Goal: Task Accomplishment & Management: Complete application form

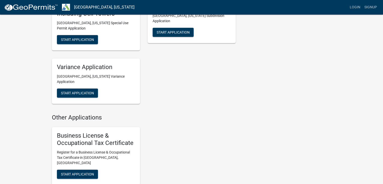
scroll to position [303, 0]
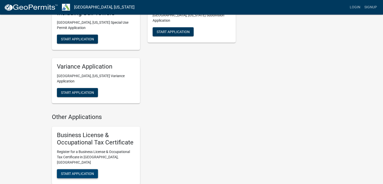
click at [75, 171] on span "Start Application" at bounding box center [77, 173] width 33 height 4
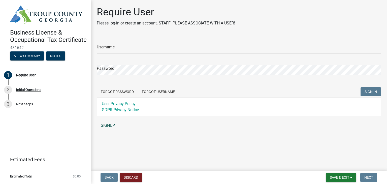
click at [102, 126] on link "SIGNUP" at bounding box center [239, 125] width 284 height 10
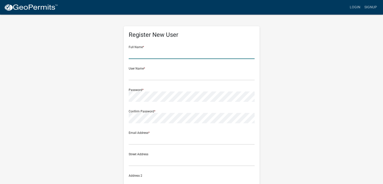
click at [140, 52] on input "text" at bounding box center [192, 54] width 126 height 10
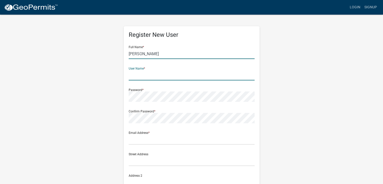
click at [165, 51] on input "Erica" at bounding box center [192, 54] width 126 height 10
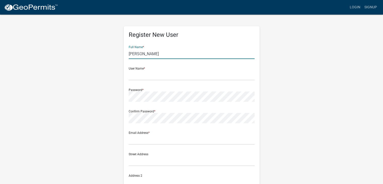
type input "Erica Dickenson"
click at [152, 74] on input "text" at bounding box center [192, 75] width 126 height 10
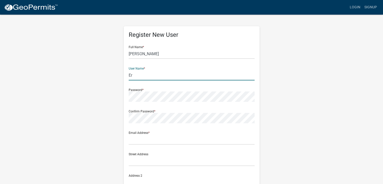
type input "E"
type input "KenHealth2025"
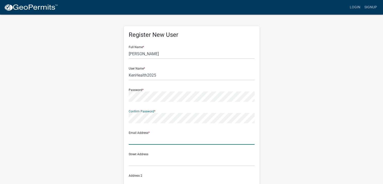
click at [136, 139] on input "text" at bounding box center [192, 139] width 126 height 10
type input "[EMAIL_ADDRESS][DOMAIN_NAME]"
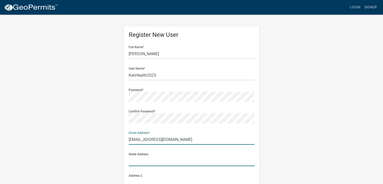
click at [155, 161] on input "text" at bounding box center [192, 161] width 126 height 10
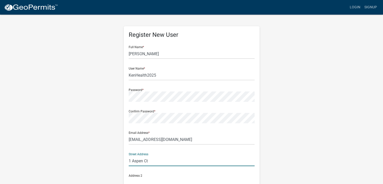
type input "1 Aspen Ct"
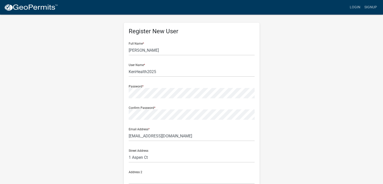
scroll to position [100, 0]
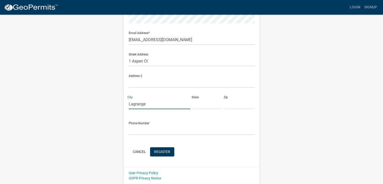
type input "Lagrange"
type input "Ga"
type input "30240"
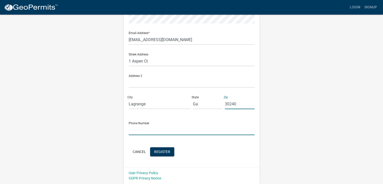
click at [145, 128] on input "text" at bounding box center [192, 130] width 126 height 10
type input "4703832955"
click at [166, 149] on span "Register" at bounding box center [162, 151] width 16 height 4
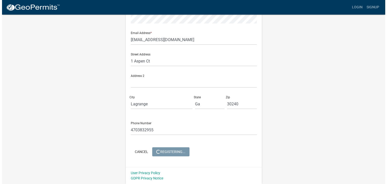
scroll to position [0, 0]
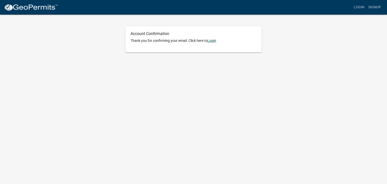
click at [214, 40] on link "Login" at bounding box center [211, 41] width 9 height 4
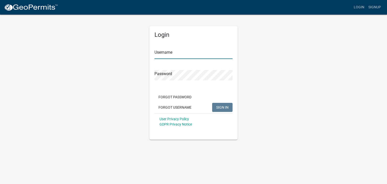
click at [165, 54] on input "Username" at bounding box center [193, 54] width 78 height 10
type input "KenHealth2025"
click at [220, 109] on span "SIGN IN" at bounding box center [222, 107] width 12 height 4
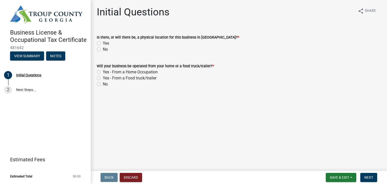
click at [103, 43] on label "Yes" at bounding box center [106, 43] width 6 height 6
click at [103, 43] on input "Yes" at bounding box center [104, 41] width 3 height 3
radio input "true"
click at [103, 71] on label "Yes - From a Home Occupation" at bounding box center [130, 72] width 55 height 6
click at [103, 71] on input "Yes - From a Home Occupation" at bounding box center [104, 70] width 3 height 3
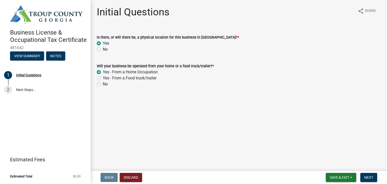
radio input "true"
click at [370, 178] on span "Next" at bounding box center [368, 177] width 9 height 4
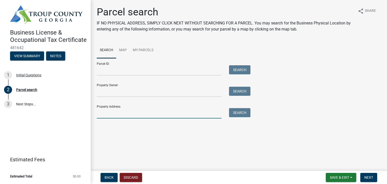
click at [100, 111] on input "Property Address:" at bounding box center [159, 113] width 125 height 10
type input "1 Aspen Ct, Lagrange, Ga 30240"
click at [242, 113] on button "Search" at bounding box center [239, 112] width 21 height 9
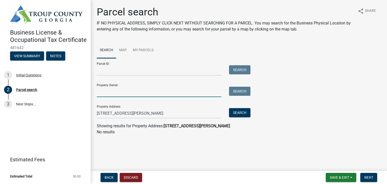
click at [102, 91] on input "Property Owner:" at bounding box center [159, 92] width 125 height 10
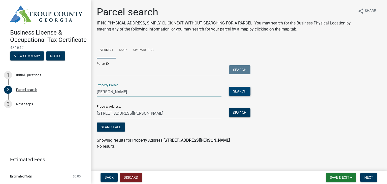
type input "Antoinette Bennett"
click at [241, 94] on button "Search" at bounding box center [239, 91] width 21 height 9
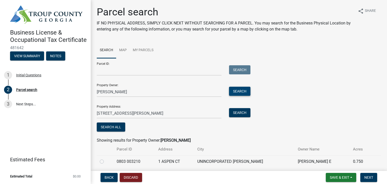
scroll to position [18, 0]
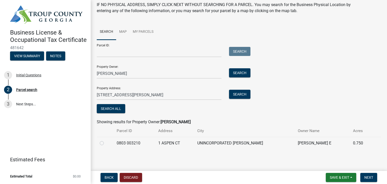
click at [106, 140] on label at bounding box center [106, 140] width 0 height 0
click at [106, 143] on 003210 "radio" at bounding box center [107, 141] width 3 height 3
radio 003210 "true"
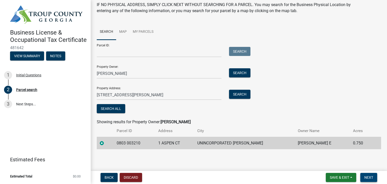
click at [372, 178] on span "Next" at bounding box center [368, 177] width 9 height 4
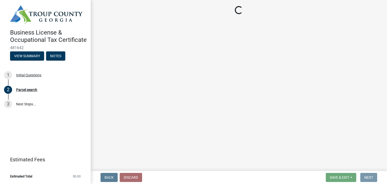
scroll to position [0, 0]
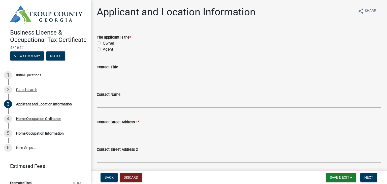
click at [103, 42] on label "Owner" at bounding box center [108, 43] width 11 height 6
click at [103, 42] on input "Owner" at bounding box center [104, 41] width 3 height 3
radio input "true"
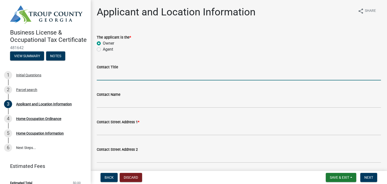
click at [98, 76] on input "Contact Title" at bounding box center [239, 75] width 284 height 10
click at [103, 50] on label "Agent" at bounding box center [108, 49] width 10 height 6
click at [103, 50] on input "Agent" at bounding box center [104, 47] width 3 height 3
radio input "true"
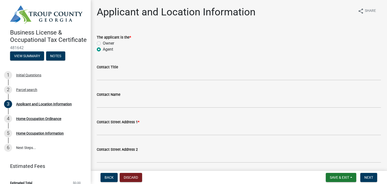
click at [103, 43] on label "Owner" at bounding box center [108, 43] width 11 height 6
click at [103, 43] on input "Owner" at bounding box center [104, 41] width 3 height 3
radio input "true"
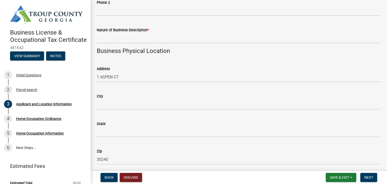
scroll to position [349, 0]
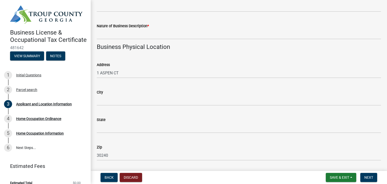
click at [102, 94] on label "City" at bounding box center [100, 93] width 6 height 4
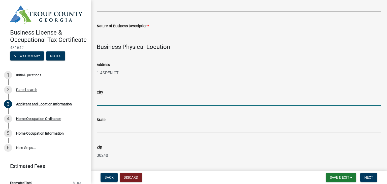
click at [102, 95] on input "City" at bounding box center [239, 100] width 284 height 10
type input "Lagrange"
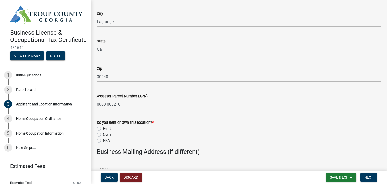
scroll to position [432, 0]
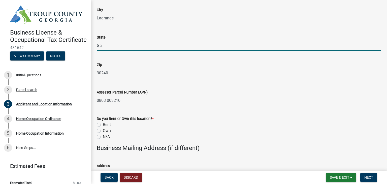
type input "Ga"
click at [103, 130] on label "Own" at bounding box center [107, 131] width 8 height 6
click at [103, 130] on input "Own" at bounding box center [104, 129] width 3 height 3
radio input "true"
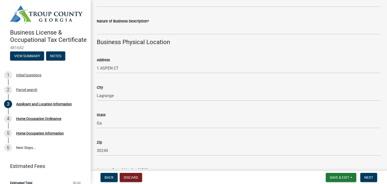
scroll to position [341, 0]
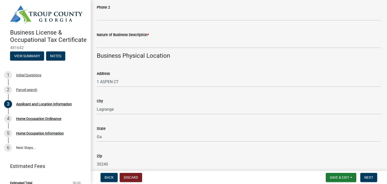
click at [99, 34] on label "Nature of Business Description *" at bounding box center [123, 35] width 52 height 4
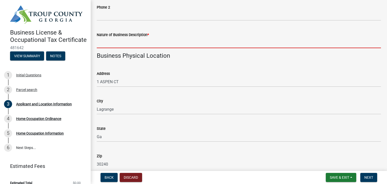
click at [99, 38] on input "Nature of Business Description *" at bounding box center [239, 43] width 284 height 10
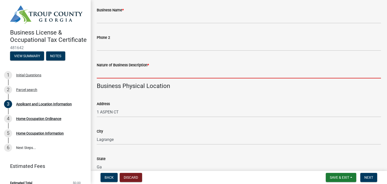
scroll to position [310, 0]
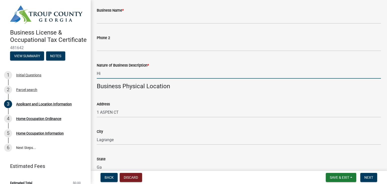
type input "H"
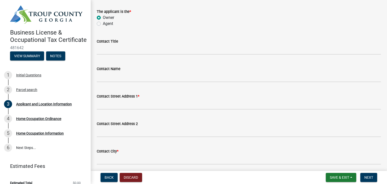
scroll to position [25, 0]
type input "Home Care Administration Only"
click at [97, 30] on wm-data-entity-input "The applicant is the * Owner Agent" at bounding box center [239, 17] width 284 height 29
click at [103, 25] on label "Agent" at bounding box center [108, 24] width 10 height 6
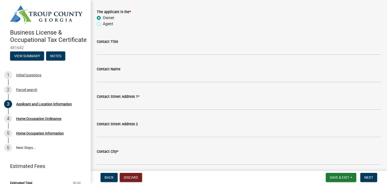
click at [103, 24] on input "Agent" at bounding box center [104, 22] width 3 height 3
radio input "true"
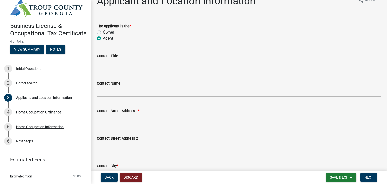
scroll to position [0, 0]
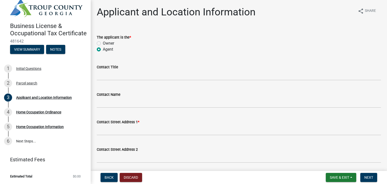
click at [103, 43] on label "Owner" at bounding box center [108, 43] width 11 height 6
click at [103, 43] on input "Owner" at bounding box center [104, 41] width 3 height 3
radio input "true"
click at [101, 68] on label "Contact Title" at bounding box center [107, 67] width 21 height 4
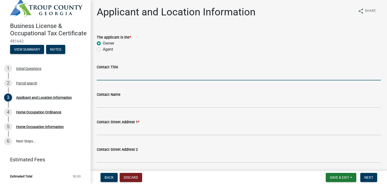
click at [101, 70] on input "Contact Title" at bounding box center [239, 75] width 284 height 10
type input "Owner"
click at [107, 96] on label "Contact Name" at bounding box center [109, 95] width 24 height 4
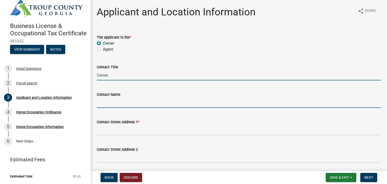
click at [107, 97] on input "Contact Name" at bounding box center [239, 102] width 284 height 10
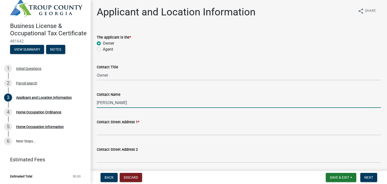
type input "[PERSON_NAME]"
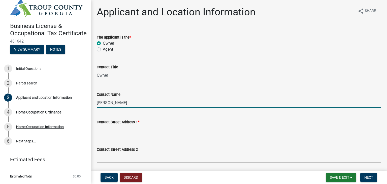
click at [98, 128] on input "Contact Street Address 1 *" at bounding box center [239, 130] width 284 height 10
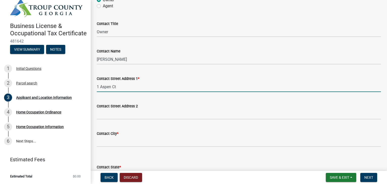
scroll to position [45, 0]
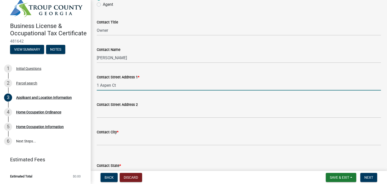
type input "1 Aspen Ct"
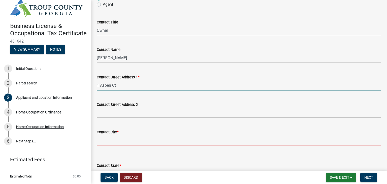
click at [103, 140] on input "Contact City *" at bounding box center [239, 140] width 284 height 10
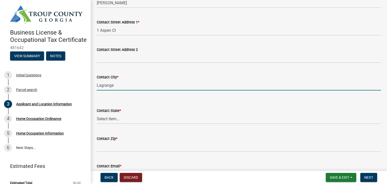
scroll to position [102, 0]
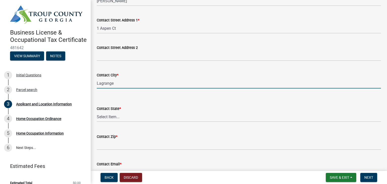
type input "Lagrange"
click at [100, 117] on select "Select Item... Alabama Alaska Arizona Arkansas California Colorado Connecticut …" at bounding box center [239, 116] width 284 height 10
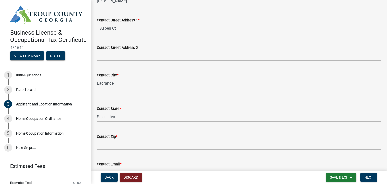
select select "GA"
click at [97, 111] on select "Select Item... Alabama Alaska Arizona Arkansas California Colorado Connecticut …" at bounding box center [239, 116] width 284 height 10
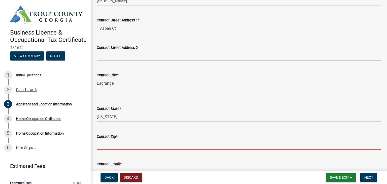
click at [100, 143] on input "Contact Zip *" at bounding box center [239, 144] width 284 height 10
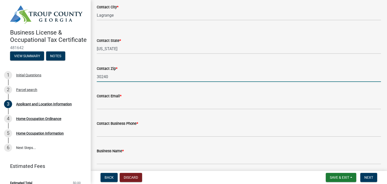
scroll to position [173, 0]
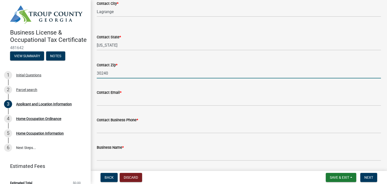
type input "30240"
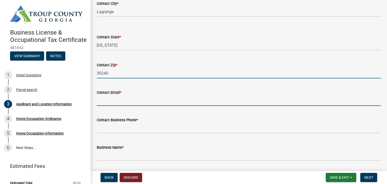
click at [111, 101] on input "Contact Email *" at bounding box center [239, 100] width 284 height 10
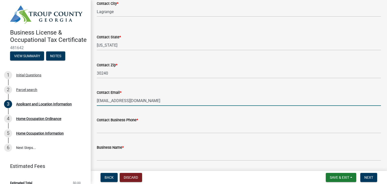
type input "[EMAIL_ADDRESS][DOMAIN_NAME]"
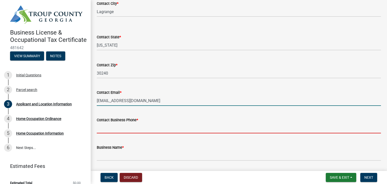
click at [100, 128] on input "Contact Business Phone *" at bounding box center [239, 128] width 284 height 10
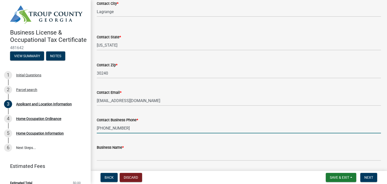
type input "[PHONE_NUMBER]"
click at [110, 148] on label "Business Name *" at bounding box center [110, 148] width 27 height 4
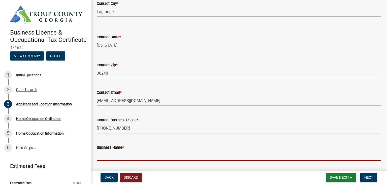
click at [110, 150] on input "Business Name *" at bounding box center [239, 155] width 284 height 10
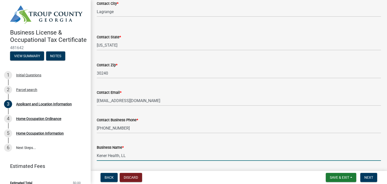
type input "Kener Health, LLC"
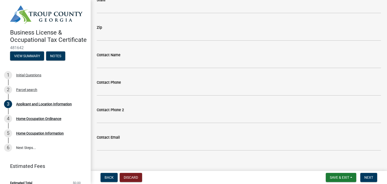
scroll to position [657, 0]
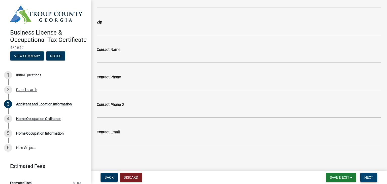
click at [369, 177] on span "Next" at bounding box center [368, 177] width 9 height 4
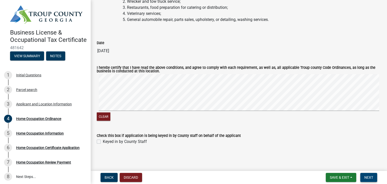
scroll to position [1163, 0]
click at [369, 177] on span "Next" at bounding box center [368, 177] width 9 height 4
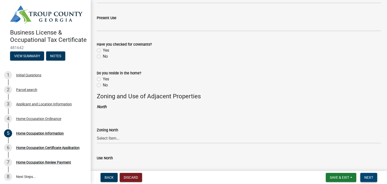
scroll to position [297, 0]
click at [103, 79] on label "Yes" at bounding box center [106, 80] width 6 height 6
click at [103, 79] on input "Yes" at bounding box center [104, 78] width 3 height 3
radio input "true"
click at [103, 52] on label "Yes" at bounding box center [106, 51] width 6 height 6
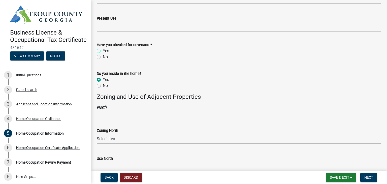
click at [103, 51] on input "Yes" at bounding box center [104, 49] width 3 height 3
radio input "true"
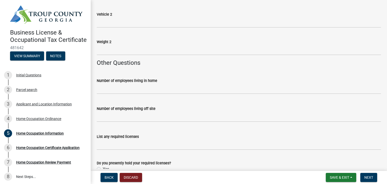
scroll to position [797, 0]
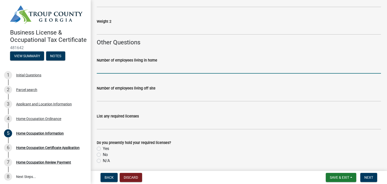
click at [110, 68] on input "text" at bounding box center [239, 68] width 284 height 10
type input "1"
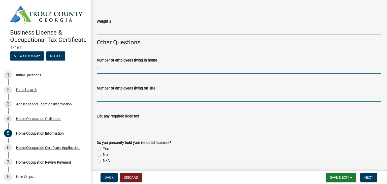
click at [109, 97] on input "text" at bounding box center [239, 96] width 284 height 10
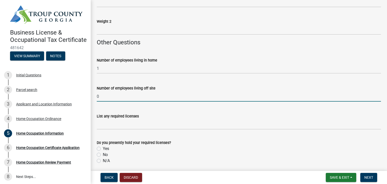
type input "0"
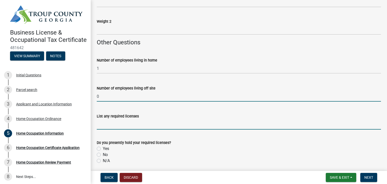
click at [118, 125] on input "List any required licenses" at bounding box center [239, 124] width 284 height 10
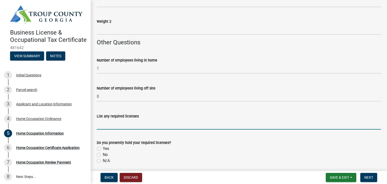
click at [103, 153] on label "No" at bounding box center [105, 155] width 5 height 6
click at [103, 153] on input "No" at bounding box center [104, 153] width 3 height 3
radio input "true"
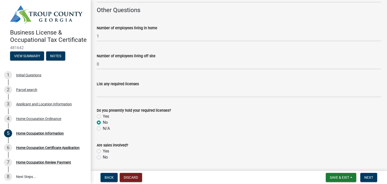
scroll to position [833, 0]
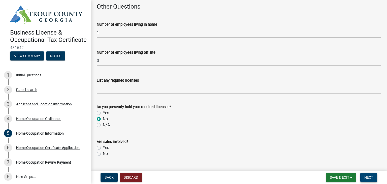
click at [367, 178] on span "Next" at bounding box center [368, 177] width 9 height 4
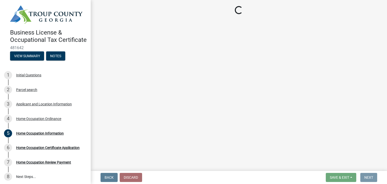
scroll to position [0, 0]
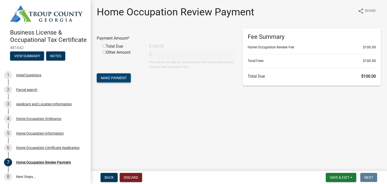
click at [109, 79] on span "Make Payment" at bounding box center [114, 78] width 26 height 4
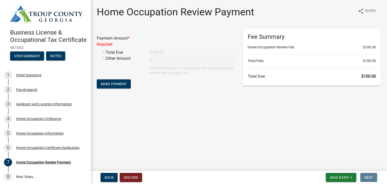
click at [105, 52] on input "radio" at bounding box center [103, 51] width 3 height 3
radio input "true"
type input "100"
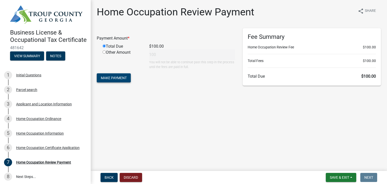
click at [105, 79] on span "Make Payment" at bounding box center [114, 78] width 26 height 4
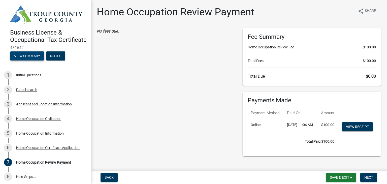
click at [23, 60] on button "View Summary" at bounding box center [27, 55] width 34 height 9
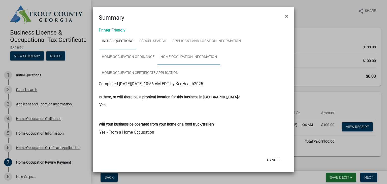
click at [189, 58] on link "Home Occupation Information" at bounding box center [188, 57] width 62 height 16
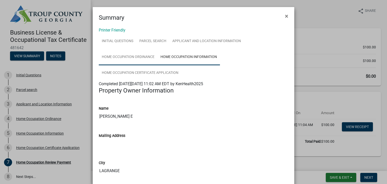
click at [140, 59] on link "Home Occupation Ordinance" at bounding box center [128, 57] width 59 height 16
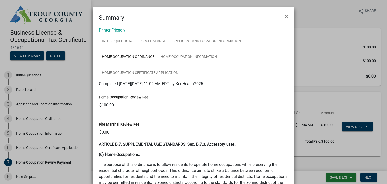
click at [116, 39] on link "Initial Questions" at bounding box center [118, 41] width 38 height 16
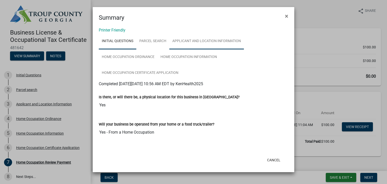
click at [229, 40] on link "Applicant and Location Information" at bounding box center [206, 41] width 75 height 16
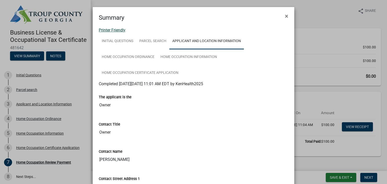
click at [107, 29] on link "Printer Friendly" at bounding box center [112, 30] width 27 height 5
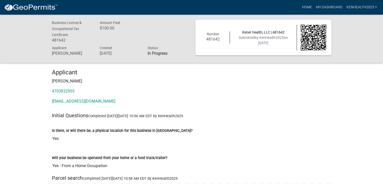
click at [312, 33] on img at bounding box center [314, 38] width 26 height 26
